Goal: Transaction & Acquisition: Purchase product/service

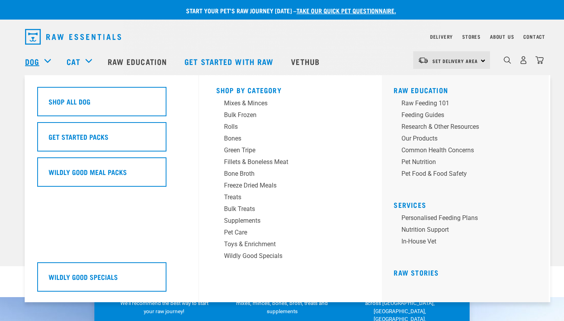
click at [36, 61] on link "Dog" at bounding box center [32, 62] width 14 height 12
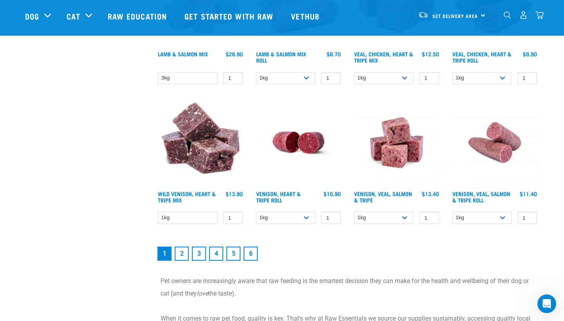
scroll to position [1057, 0]
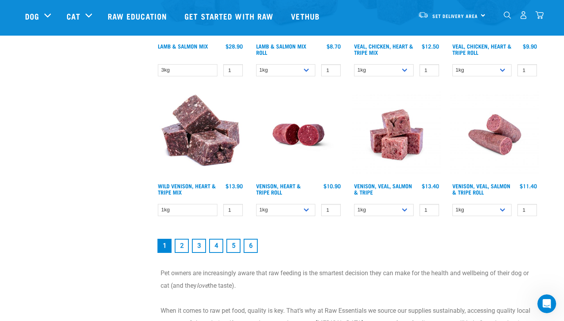
click at [180, 245] on link "2" at bounding box center [182, 246] width 14 height 14
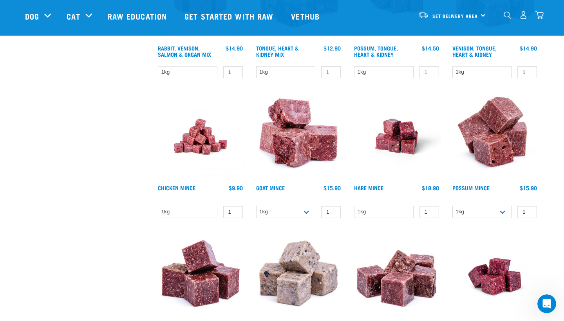
scroll to position [470, 0]
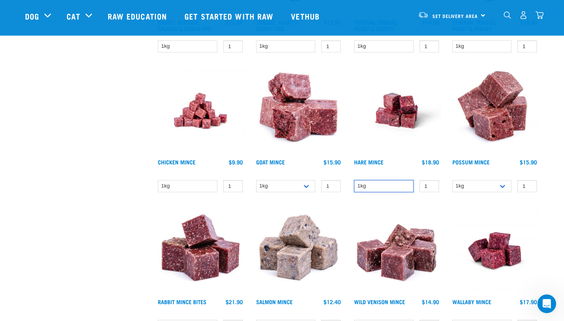
click at [410, 187] on select "1kg" at bounding box center [383, 186] width 59 height 12
click at [460, 16] on span "Set Delivery Area" at bounding box center [454, 15] width 45 height 3
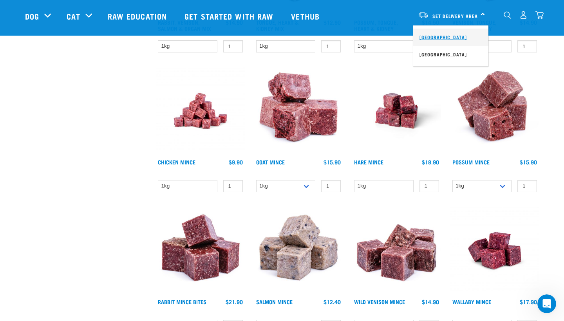
click at [446, 31] on link "[GEOGRAPHIC_DATA]" at bounding box center [450, 37] width 75 height 17
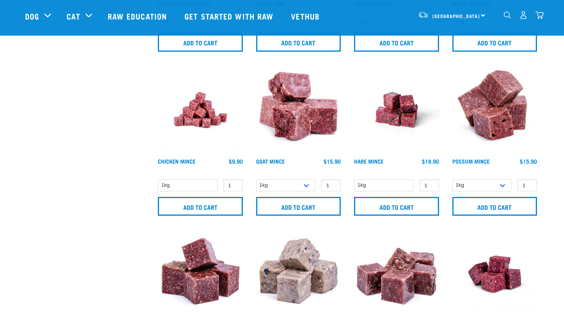
scroll to position [484, 0]
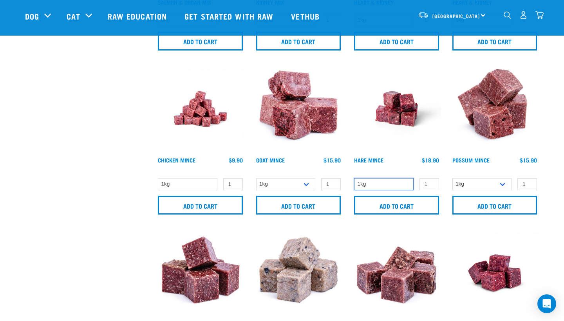
click at [387, 182] on select "1kg" at bounding box center [383, 184] width 59 height 12
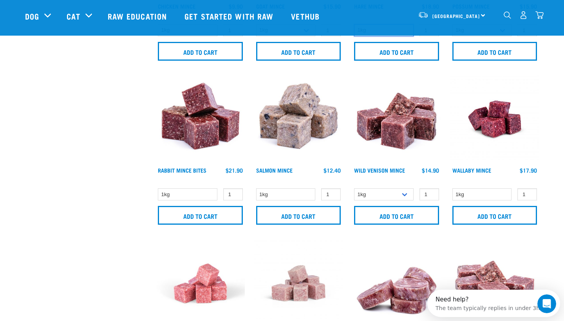
scroll to position [639, 0]
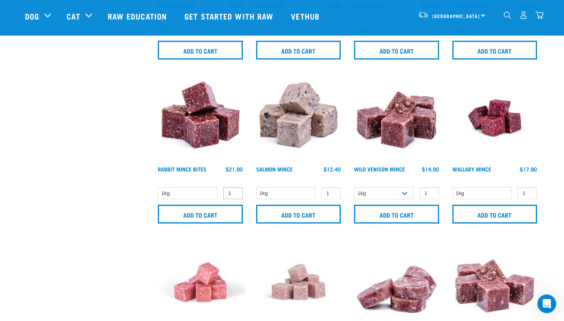
type input "2"
click at [234, 192] on input "2" at bounding box center [233, 193] width 20 height 12
click at [195, 216] on input "Add to cart" at bounding box center [200, 214] width 85 height 19
click at [33, 160] on button "delete" at bounding box center [29, 161] width 8 height 8
click at [190, 218] on input "Add to cart" at bounding box center [200, 214] width 85 height 19
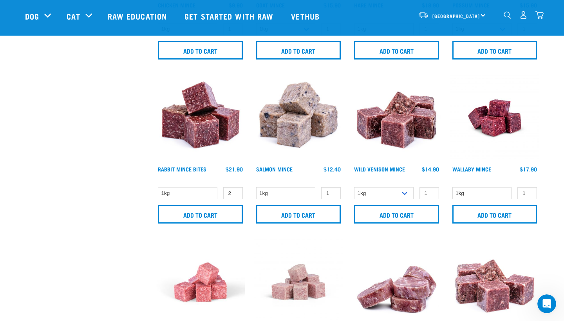
click at [33, 159] on button "delete" at bounding box center [29, 161] width 8 height 8
type input "2"
click at [236, 192] on input "2" at bounding box center [233, 193] width 20 height 12
click at [205, 214] on input "Add to cart" at bounding box center [200, 214] width 85 height 19
click at [0, 200] on article "There are 3 items left in stock of Mega Tendons, please remove this item from y…" at bounding box center [0, 160] width 0 height 321
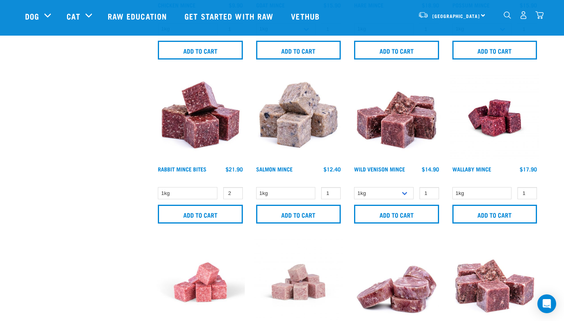
click at [0, 124] on article "There are 3 items left in stock of Mega Tendons, please remove this item from y…" at bounding box center [0, 160] width 0 height 321
click at [33, 160] on button "delete" at bounding box center [29, 161] width 8 height 8
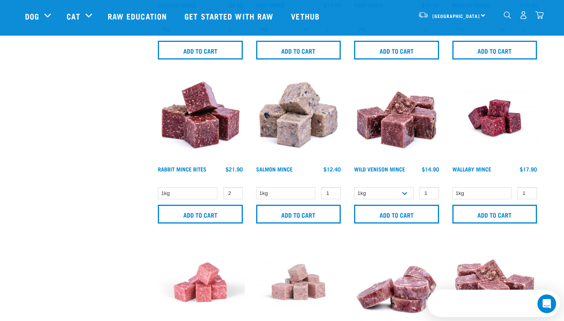
click at [225, 132] on img at bounding box center [200, 118] width 89 height 89
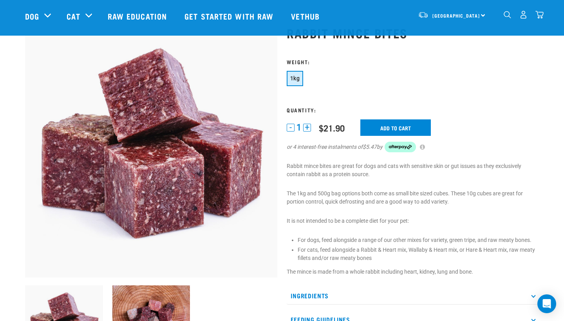
scroll to position [32, 0]
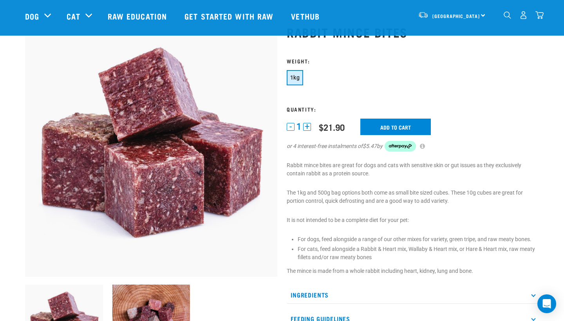
click at [306, 127] on button "+" at bounding box center [307, 127] width 8 height 8
click at [396, 121] on input "Add to cart" at bounding box center [395, 127] width 70 height 16
click at [33, 158] on button "delete" at bounding box center [29, 161] width 8 height 8
click at [542, 10] on div "27" at bounding box center [523, 15] width 40 height 18
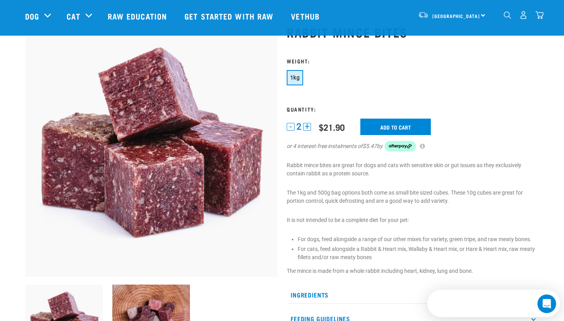
click at [542, 11] on div "27" at bounding box center [539, 15] width 8 height 8
click at [540, 17] on img "dropdown navigation" at bounding box center [539, 15] width 8 height 8
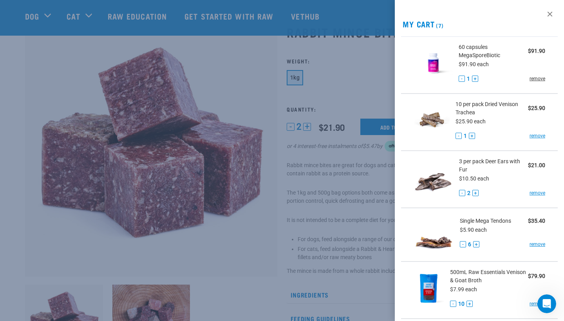
click at [538, 79] on link "remove" at bounding box center [537, 78] width 16 height 7
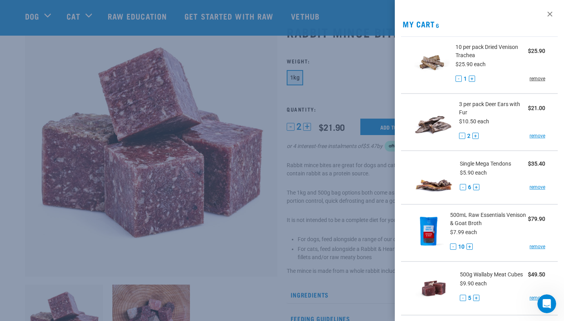
click at [538, 79] on link "remove" at bounding box center [537, 78] width 16 height 7
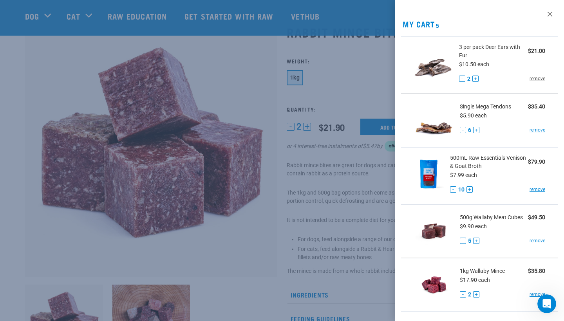
click at [538, 79] on link "remove" at bounding box center [537, 78] width 16 height 7
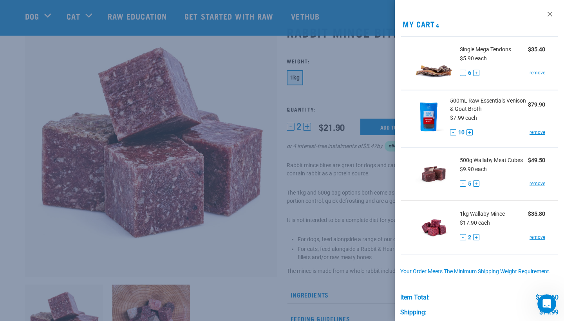
click at [538, 79] on div "Single Mega Tendons $35.40 $5.90 each - 6 + remove" at bounding box center [499, 63] width 91 height 36
click at [537, 72] on link "remove" at bounding box center [537, 72] width 16 height 7
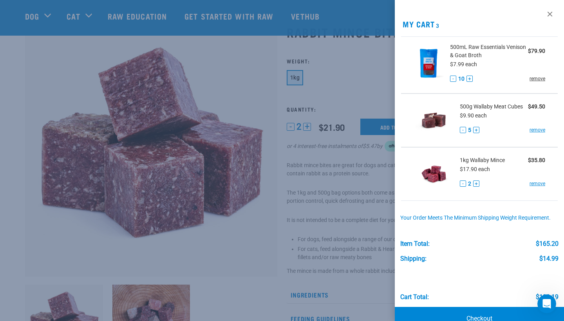
click at [537, 77] on link "remove" at bounding box center [537, 78] width 16 height 7
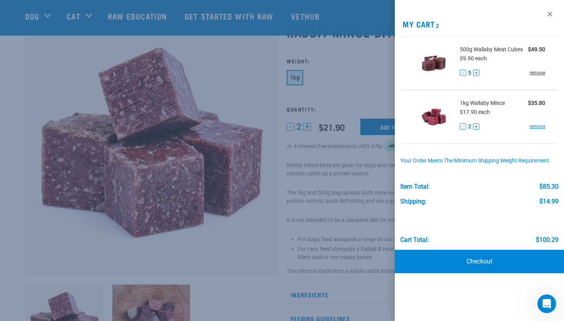
click at [540, 74] on link "remove" at bounding box center [537, 72] width 16 height 7
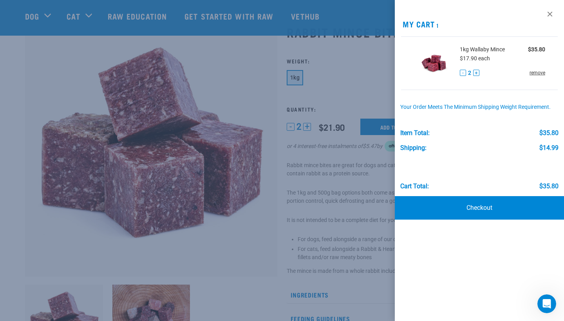
click at [540, 74] on link "remove" at bounding box center [537, 72] width 16 height 7
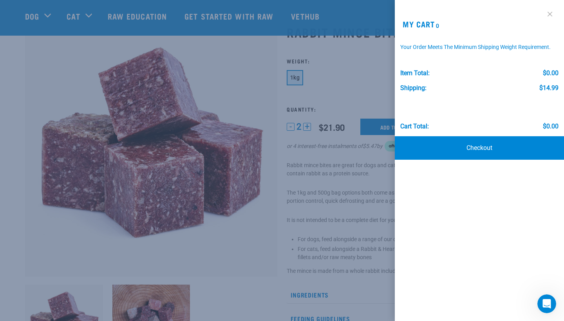
click at [550, 15] on link at bounding box center [549, 14] width 13 height 13
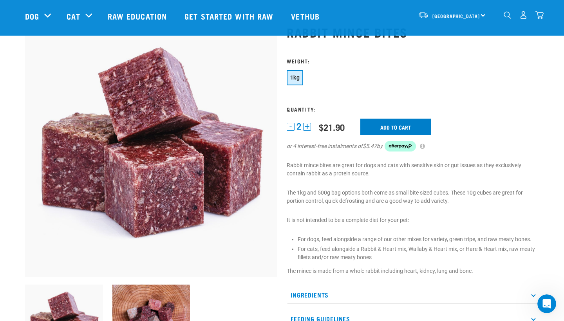
click at [392, 131] on input "Add to cart" at bounding box center [395, 127] width 70 height 16
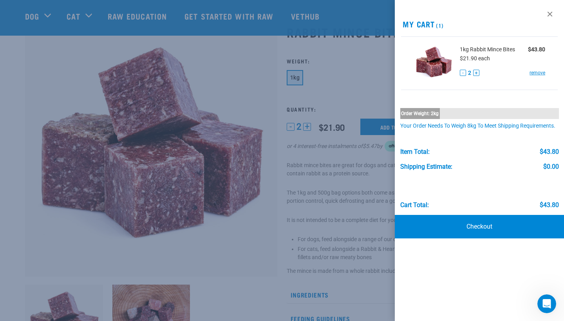
click at [141, 67] on div at bounding box center [282, 160] width 564 height 321
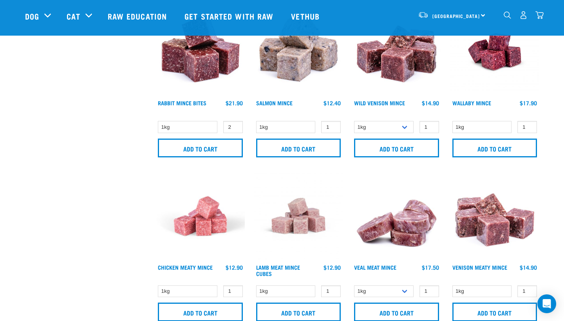
scroll to position [695, 0]
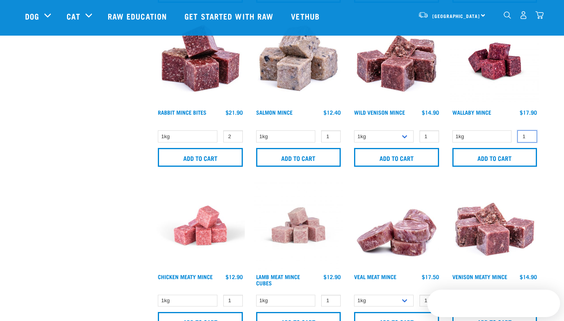
type input "2"
click at [528, 133] on input "2" at bounding box center [527, 136] width 20 height 12
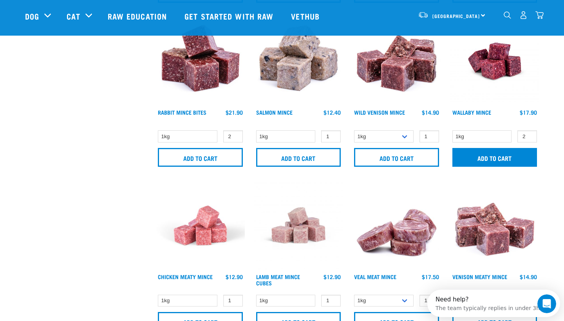
click at [513, 151] on input "Add to cart" at bounding box center [494, 157] width 85 height 19
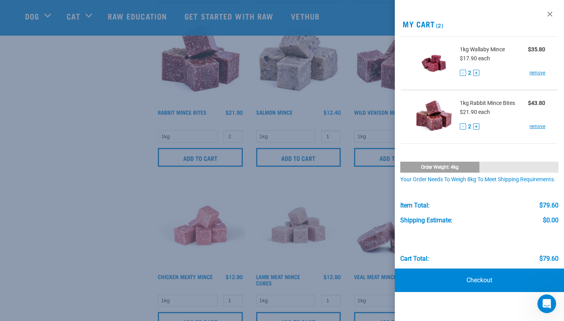
click at [102, 161] on div at bounding box center [282, 160] width 564 height 321
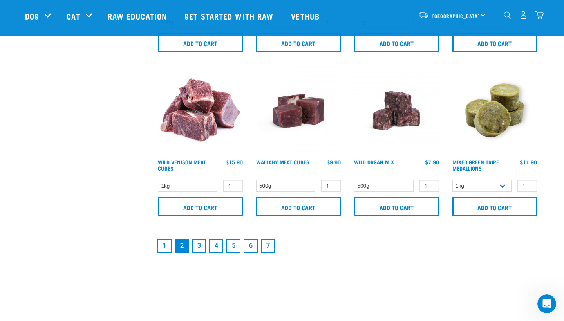
scroll to position [1141, 0]
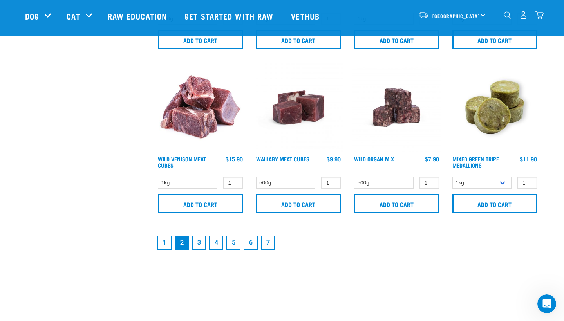
click at [198, 239] on link "3" at bounding box center [199, 243] width 14 height 14
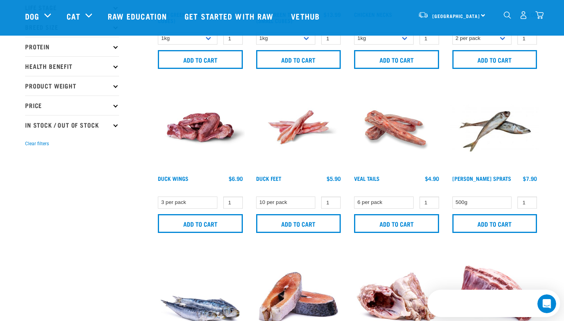
scroll to position [138, 0]
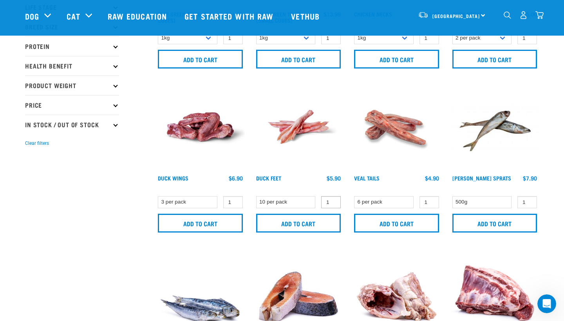
type input "2"
click at [333, 201] on input "2" at bounding box center [331, 202] width 20 height 12
click at [293, 220] on input "Add to cart" at bounding box center [298, 223] width 85 height 19
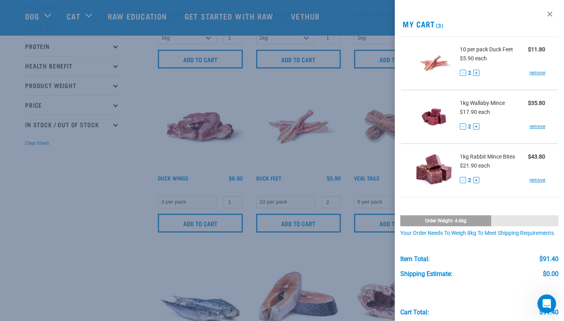
click at [97, 218] on div at bounding box center [282, 160] width 564 height 321
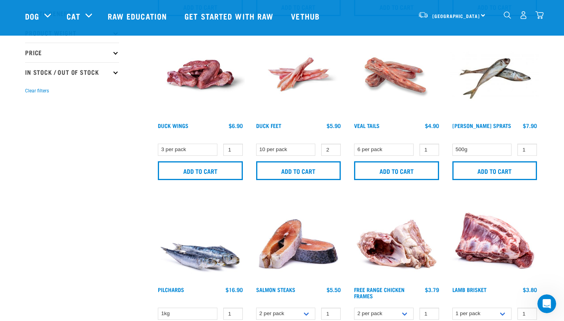
scroll to position [191, 0]
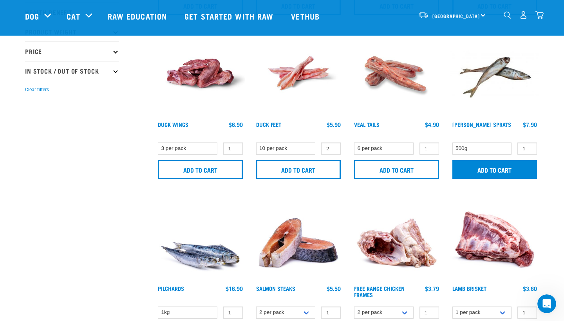
click at [514, 167] on input "Add to cart" at bounding box center [494, 169] width 85 height 19
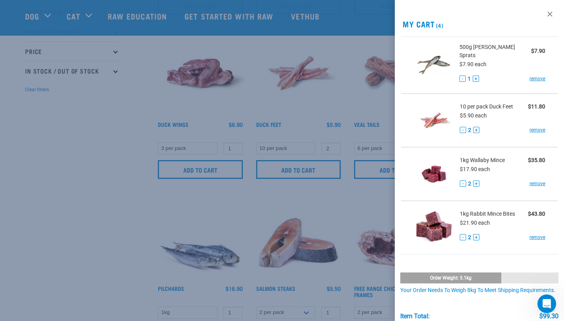
click at [107, 192] on div at bounding box center [282, 160] width 564 height 321
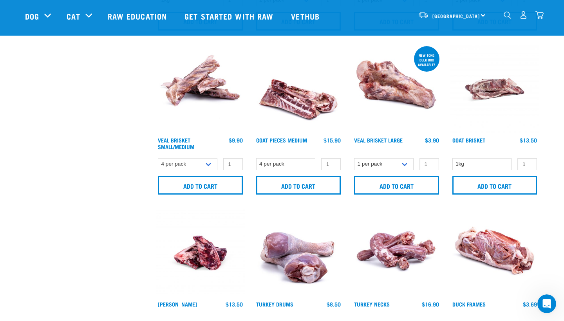
scroll to position [510, 0]
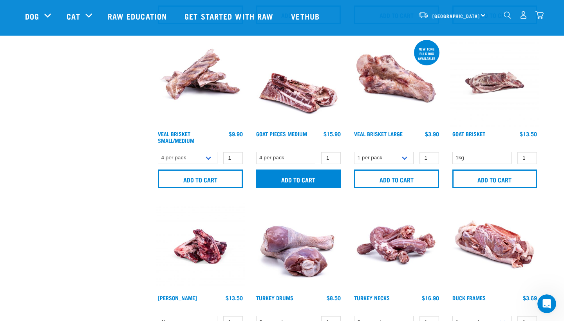
click at [302, 174] on input "Add to cart" at bounding box center [298, 178] width 85 height 19
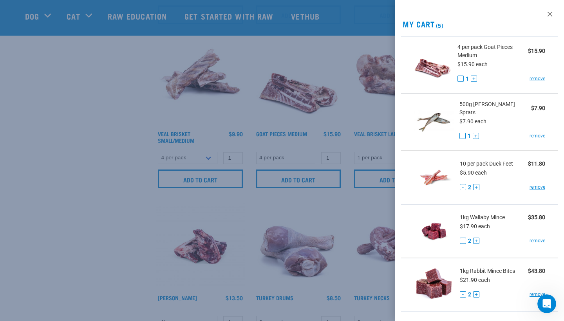
click at [76, 133] on div at bounding box center [282, 160] width 564 height 321
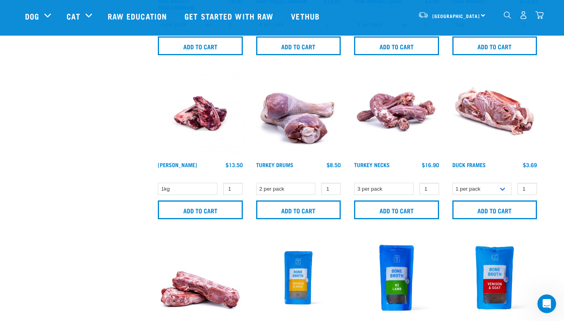
scroll to position [641, 0]
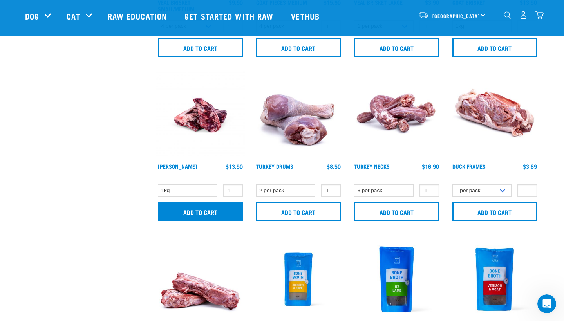
click at [175, 216] on input "Add to cart" at bounding box center [200, 211] width 85 height 19
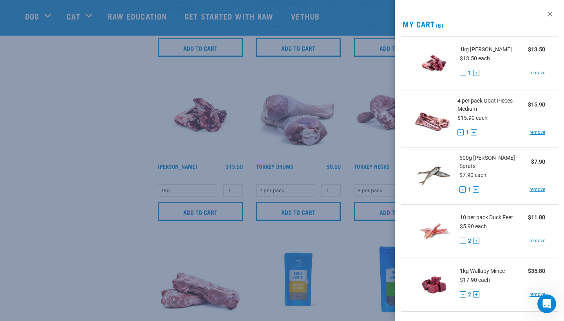
click at [112, 183] on div at bounding box center [282, 160] width 564 height 321
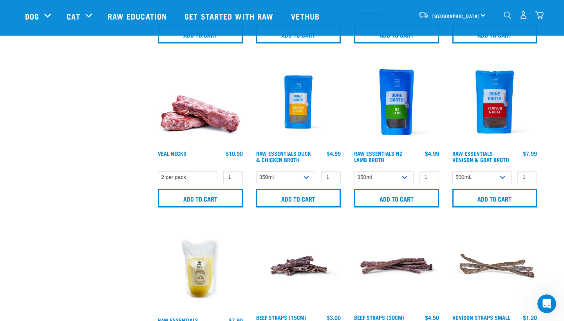
scroll to position [823, 0]
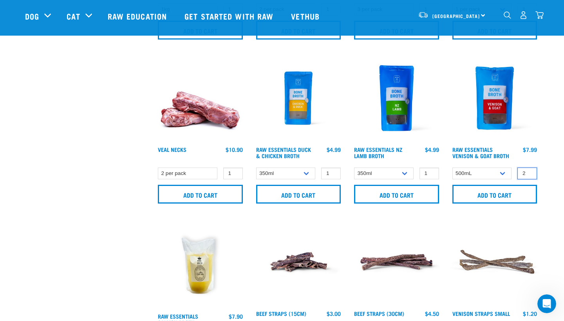
click at [529, 173] on input "2" at bounding box center [527, 174] width 20 height 12
click at [529, 173] on input "3" at bounding box center [527, 174] width 20 height 12
click at [529, 173] on input "4" at bounding box center [527, 174] width 20 height 12
click at [529, 173] on input "5" at bounding box center [527, 174] width 20 height 12
click at [529, 173] on input "6" at bounding box center [527, 174] width 20 height 12
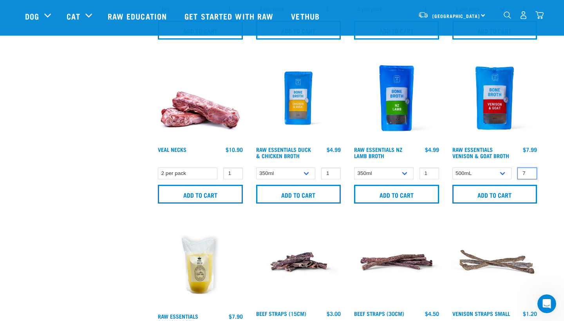
click at [529, 173] on input "7" at bounding box center [527, 174] width 20 height 12
click at [529, 173] on input "8" at bounding box center [527, 174] width 20 height 12
click at [529, 173] on input "9" at bounding box center [527, 174] width 20 height 12
type input "10"
click at [529, 173] on input "10" at bounding box center [527, 174] width 20 height 12
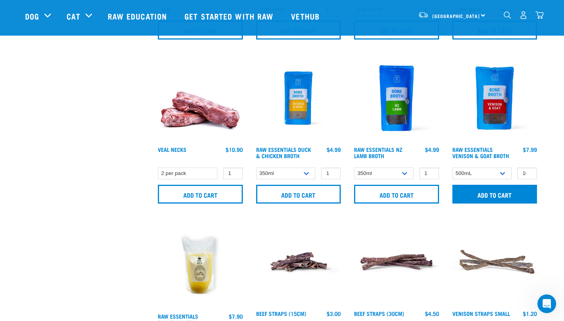
click at [500, 193] on input "Add to cart" at bounding box center [494, 194] width 85 height 19
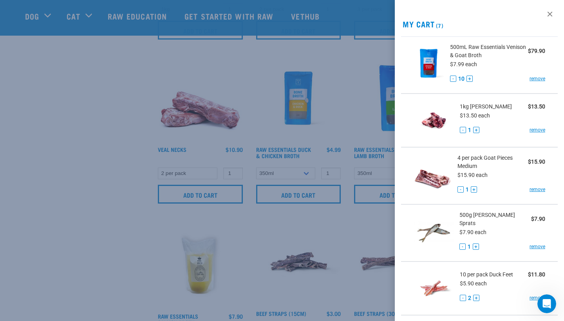
click at [80, 176] on div at bounding box center [282, 160] width 564 height 321
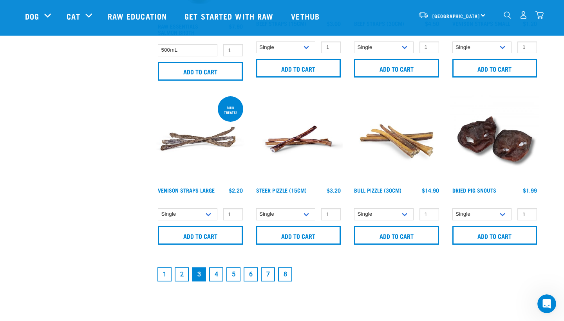
scroll to position [1115, 0]
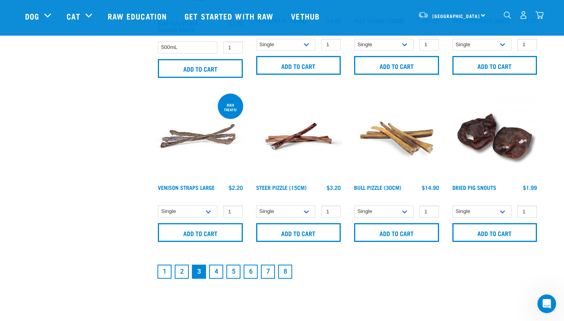
click at [217, 277] on link "4" at bounding box center [216, 272] width 14 height 14
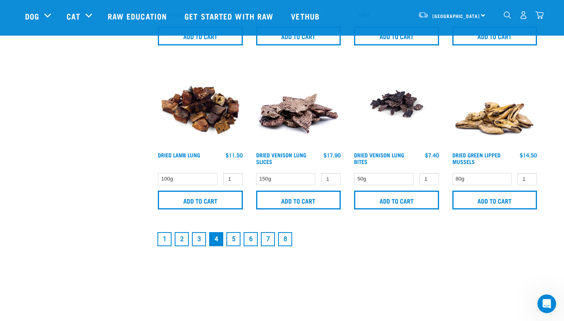
scroll to position [1146, 0]
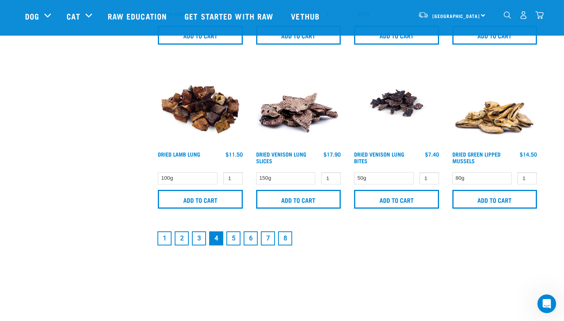
click at [232, 241] on link "5" at bounding box center [233, 238] width 14 height 14
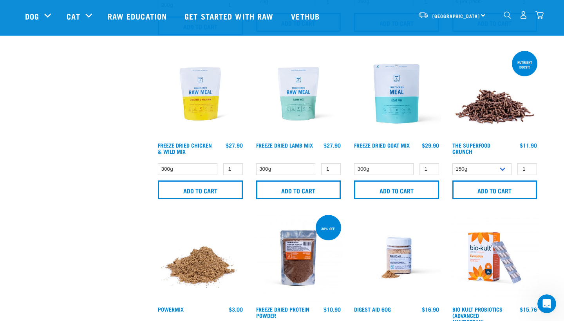
scroll to position [503, 0]
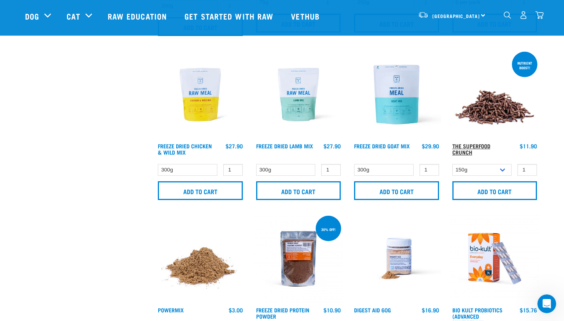
click at [460, 150] on link "The Superfood Crunch" at bounding box center [471, 148] width 38 height 9
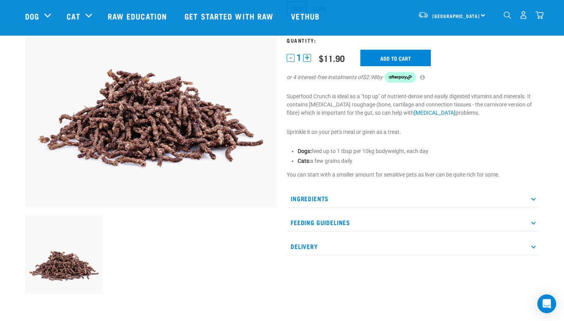
scroll to position [104, 0]
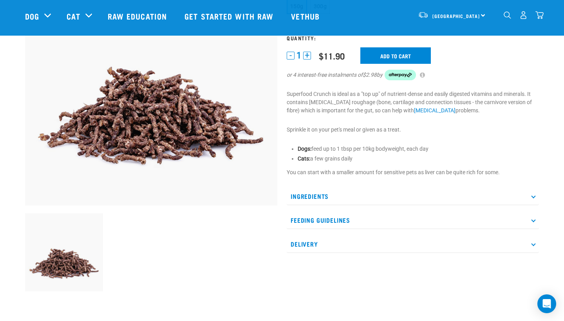
click at [364, 193] on p "Ingredients" at bounding box center [412, 196] width 252 height 18
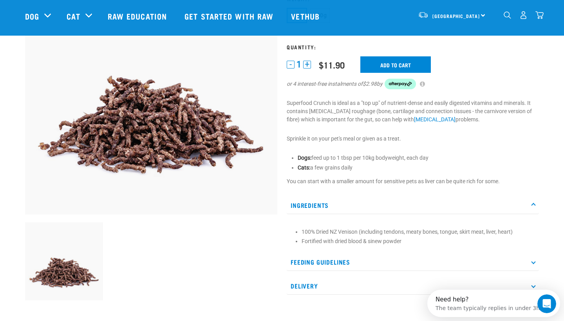
scroll to position [94, 0]
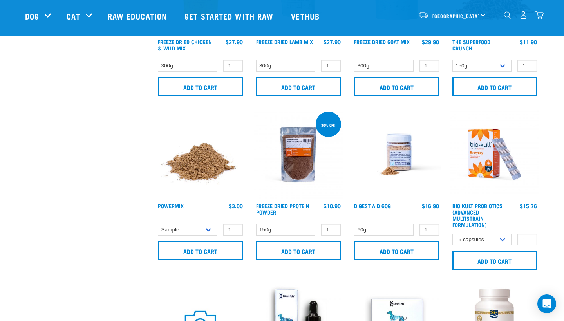
scroll to position [611, 0]
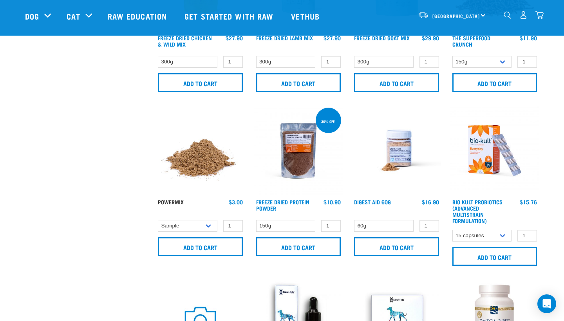
click at [173, 203] on link "Powermix" at bounding box center [171, 201] width 26 height 3
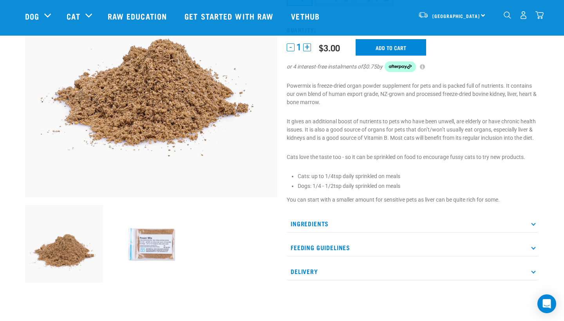
scroll to position [100, 0]
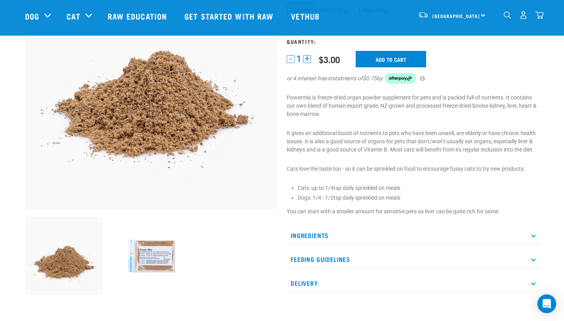
click at [322, 232] on p "Ingredients" at bounding box center [412, 236] width 252 height 18
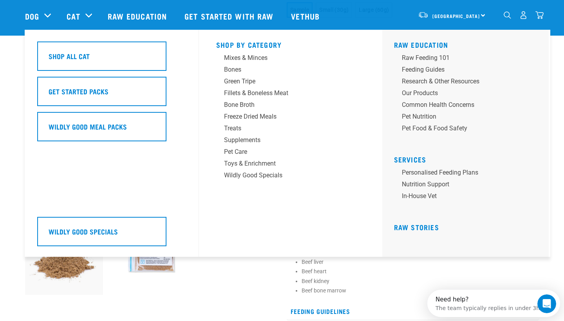
scroll to position [0, 0]
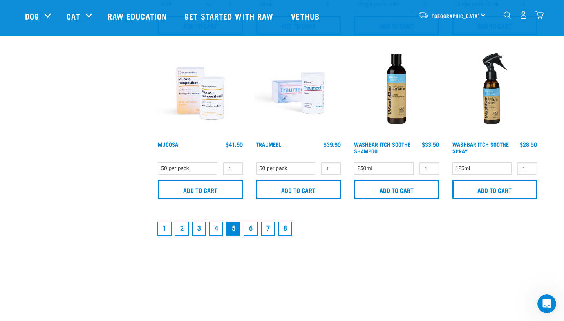
scroll to position [1176, 0]
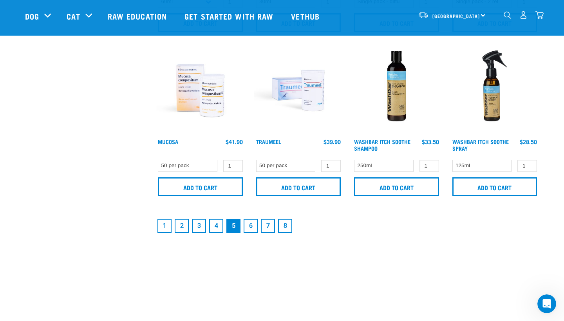
click at [249, 222] on link "6" at bounding box center [250, 226] width 14 height 14
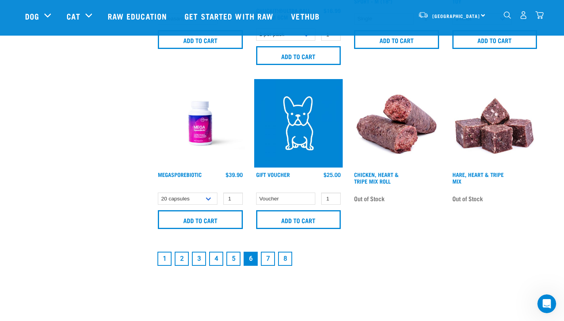
scroll to position [1148, 0]
click at [269, 264] on link "7" at bounding box center [268, 259] width 14 height 14
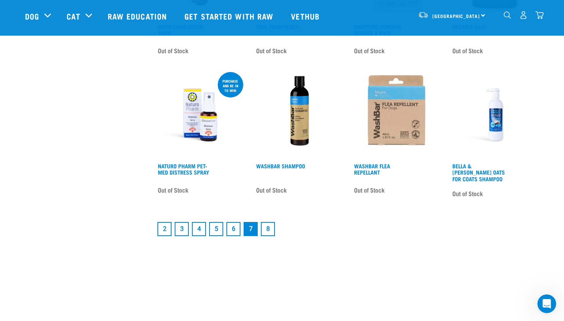
scroll to position [964, 0]
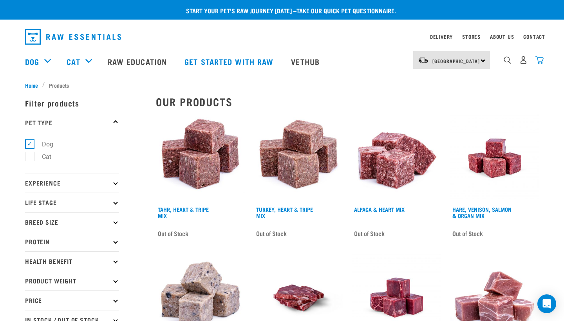
click at [540, 60] on img "dropdown navigation" at bounding box center [539, 60] width 8 height 8
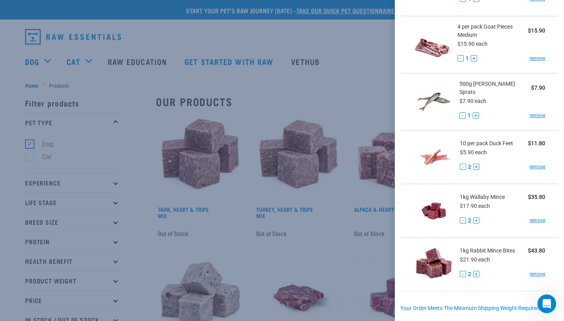
scroll to position [130, 0]
click at [539, 113] on link "remove" at bounding box center [537, 116] width 16 height 7
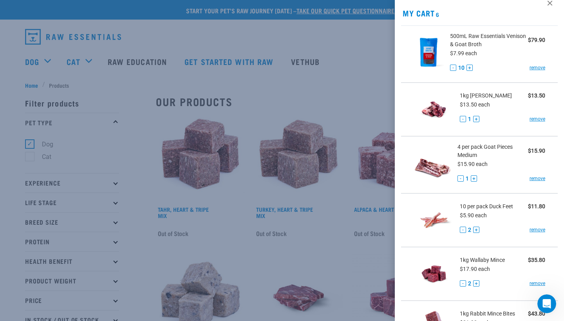
scroll to position [14, 0]
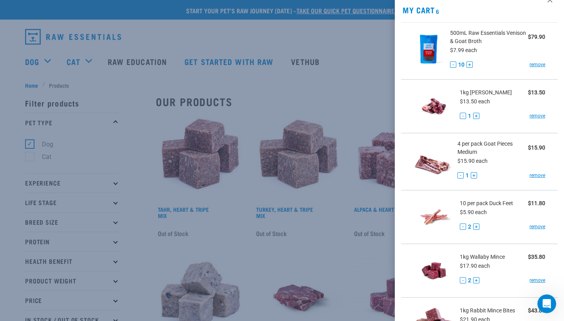
click at [452, 66] on button "-" at bounding box center [453, 64] width 6 height 6
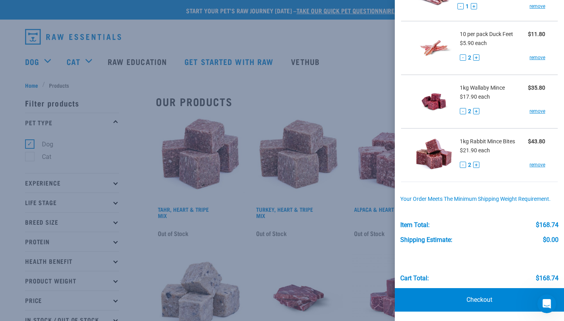
scroll to position [183, 0]
click at [470, 296] on link "Checkout" at bounding box center [479, 299] width 169 height 23
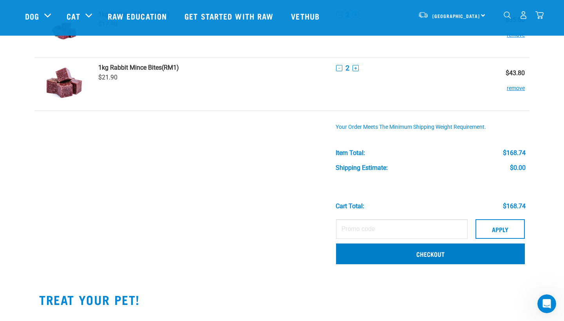
click at [384, 256] on link "Checkout" at bounding box center [430, 253] width 189 height 20
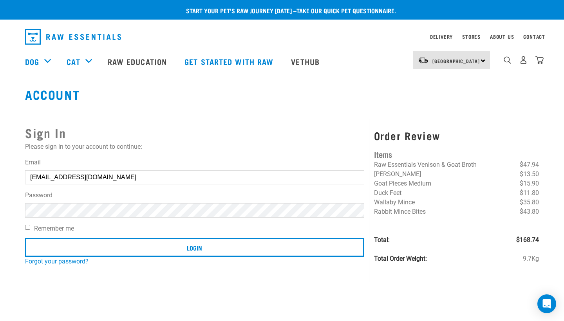
click at [194, 247] on input "Login" at bounding box center [194, 247] width 339 height 19
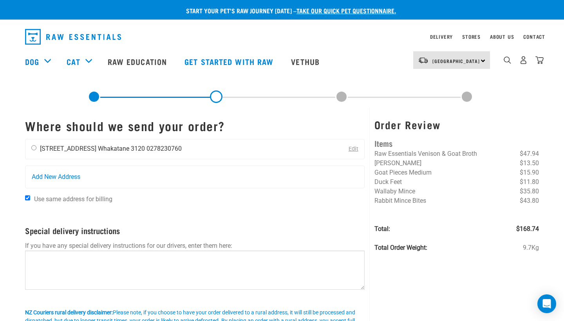
click at [34, 149] on input "radio" at bounding box center [33, 147] width 5 height 5
radio input "true"
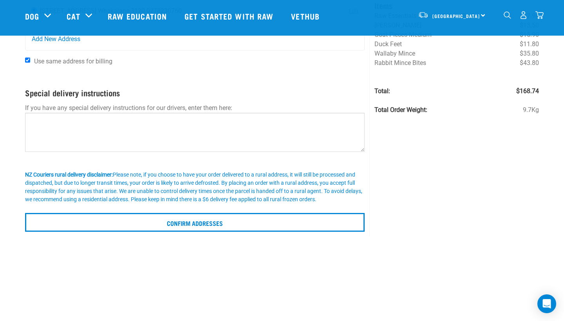
scroll to position [90, 0]
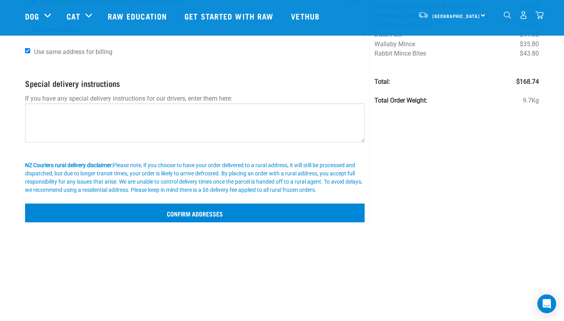
click at [184, 211] on input "Confirm addresses" at bounding box center [194, 213] width 339 height 19
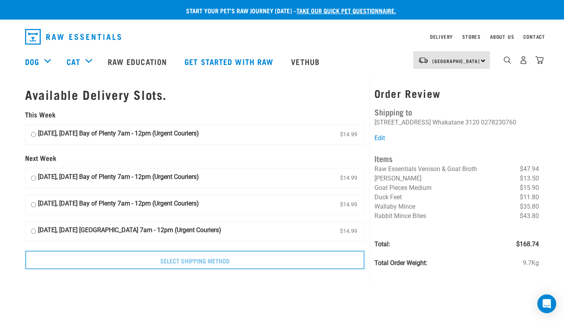
click at [192, 135] on strong "[DATE], [DATE] Bay of Plenty 7am - 12pm (Urgent Couriers)" at bounding box center [118, 135] width 161 height 12
click at [36, 135] on input "[DATE], [DATE] Bay of Plenty 7am - 12pm (Urgent Couriers) $14.99" at bounding box center [33, 135] width 5 height 12
radio input "true"
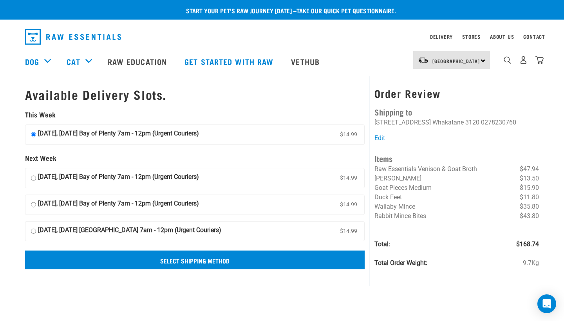
click at [157, 261] on input "Select Shipping Method" at bounding box center [194, 259] width 339 height 19
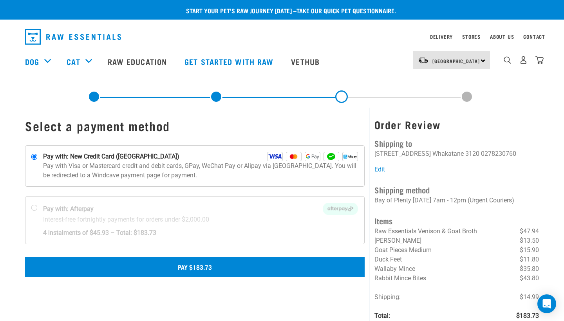
click at [201, 269] on button "Pay $183.73" at bounding box center [194, 267] width 339 height 20
